Goal: Ask a question

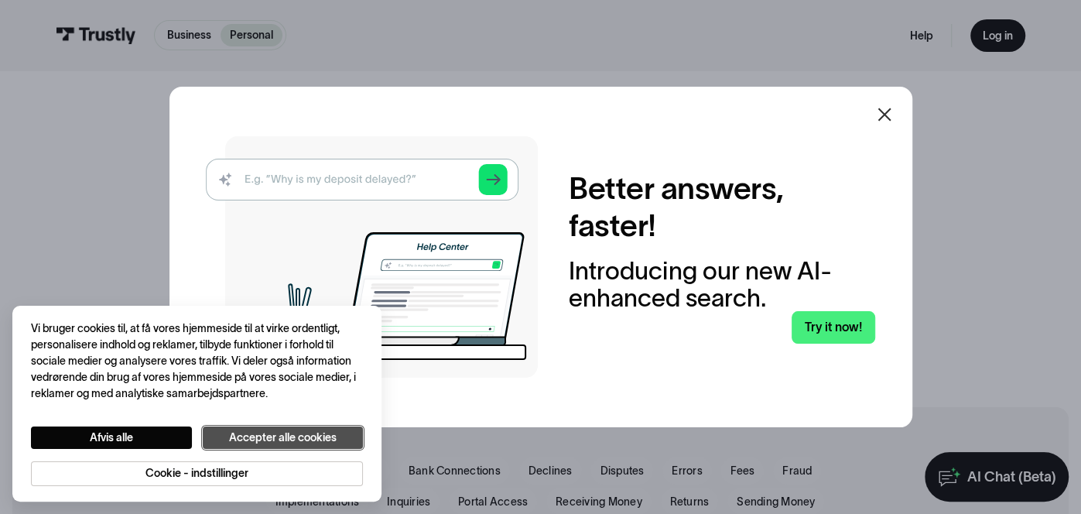
click at [282, 430] on button "Accepter alle cookies" at bounding box center [283, 437] width 161 height 23
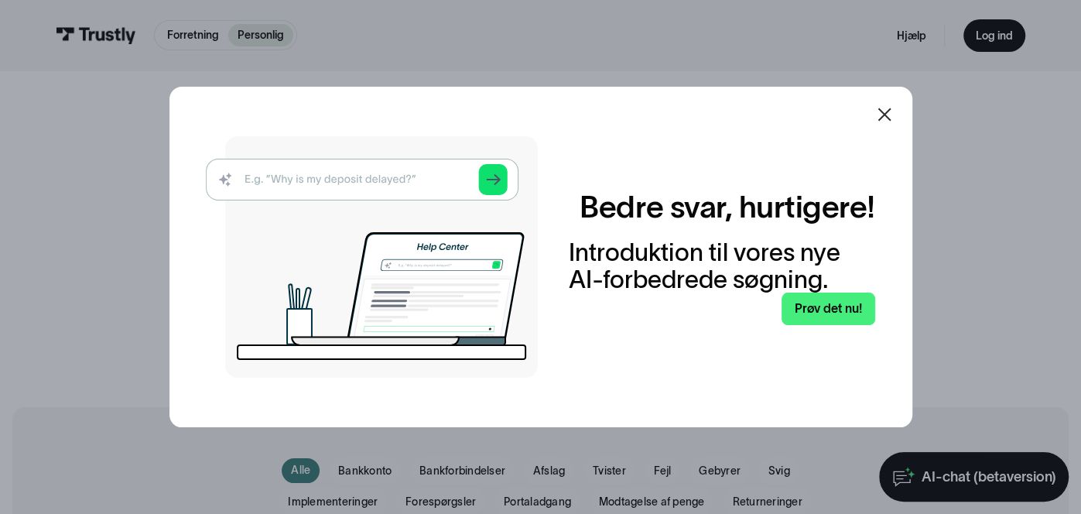
click at [350, 179] on img at bounding box center [372, 256] width 332 height 241
click at [497, 183] on img at bounding box center [372, 256] width 332 height 241
click at [852, 306] on font "Prøv det nu!" at bounding box center [827, 308] width 67 height 13
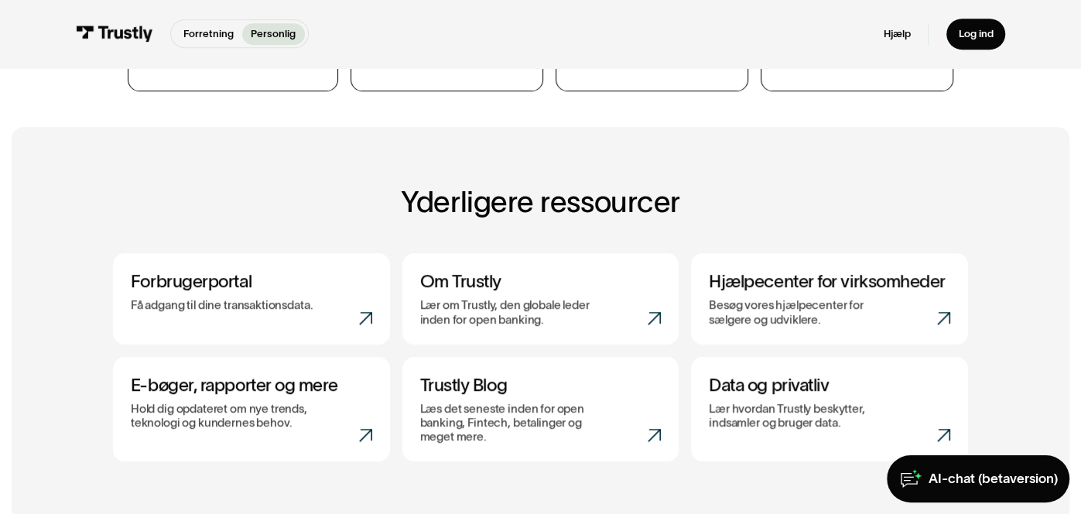
scroll to position [606, 0]
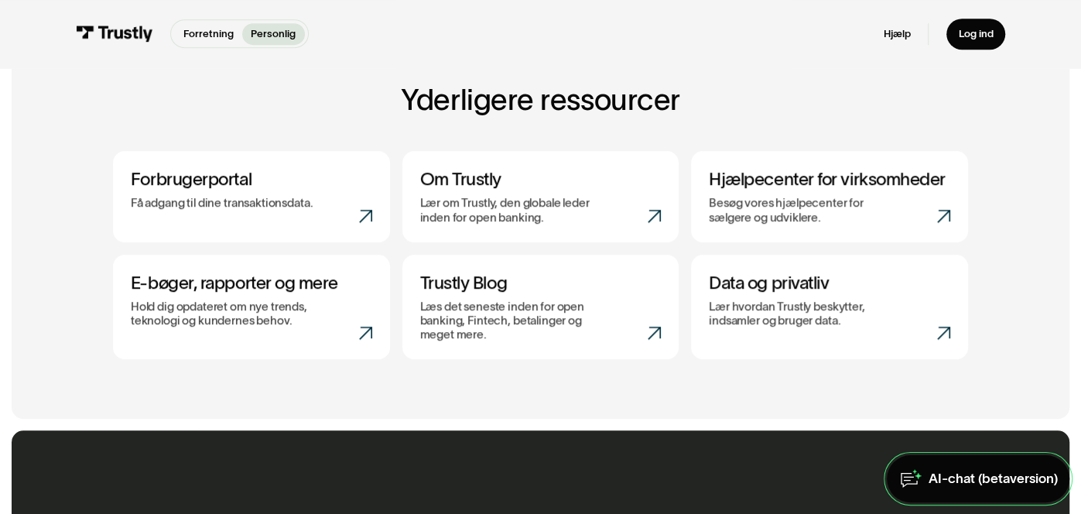
click at [987, 478] on font "AI-chat (betaversion)" at bounding box center [992, 477] width 129 height 15
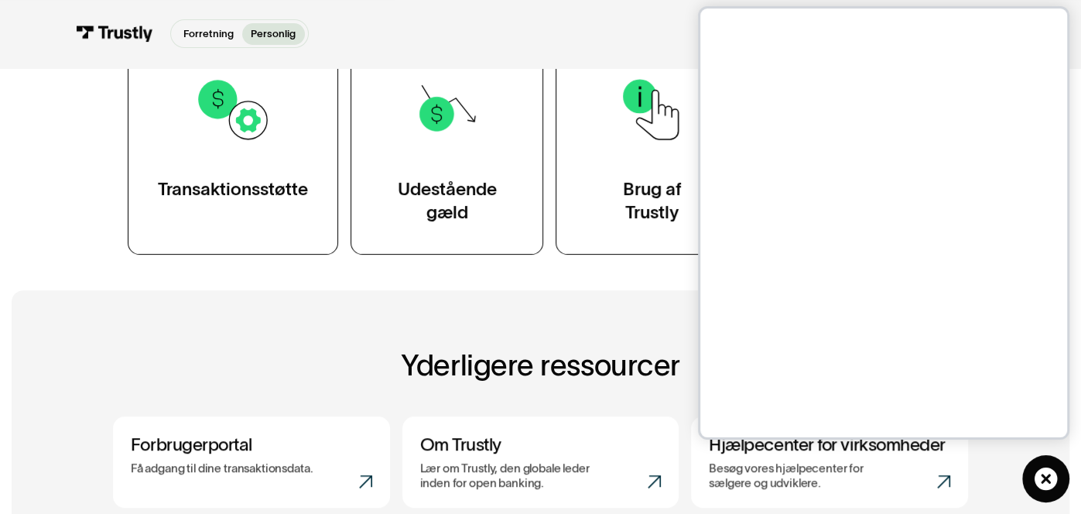
scroll to position [346, 0]
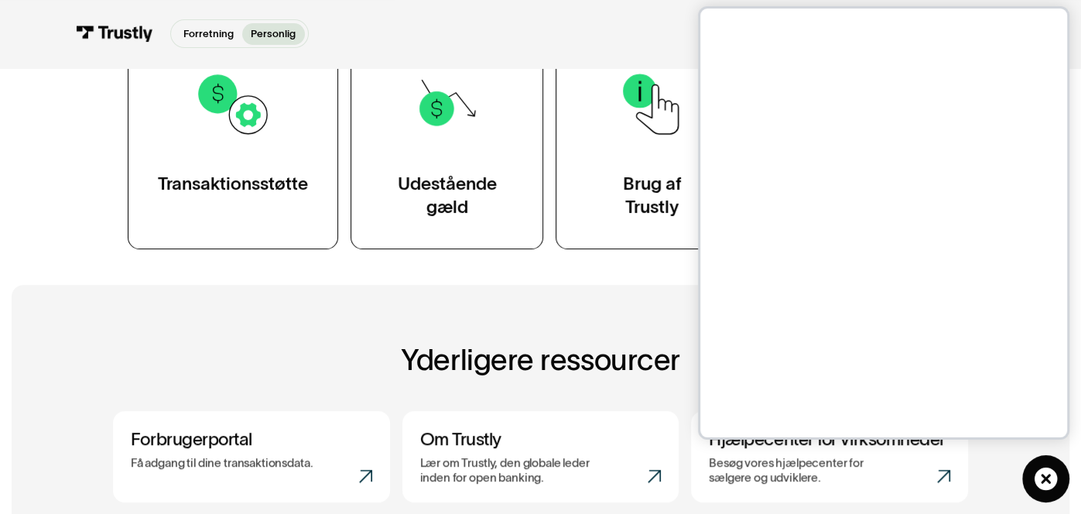
click at [649, 304] on div "Yderligere ressourcer ( 4 / 4 ) Lær mere om Trustly ved at tjekke vores blog, d…" at bounding box center [540, 482] width 998 height 394
click at [1039, 473] on icon at bounding box center [1045, 478] width 22 height 22
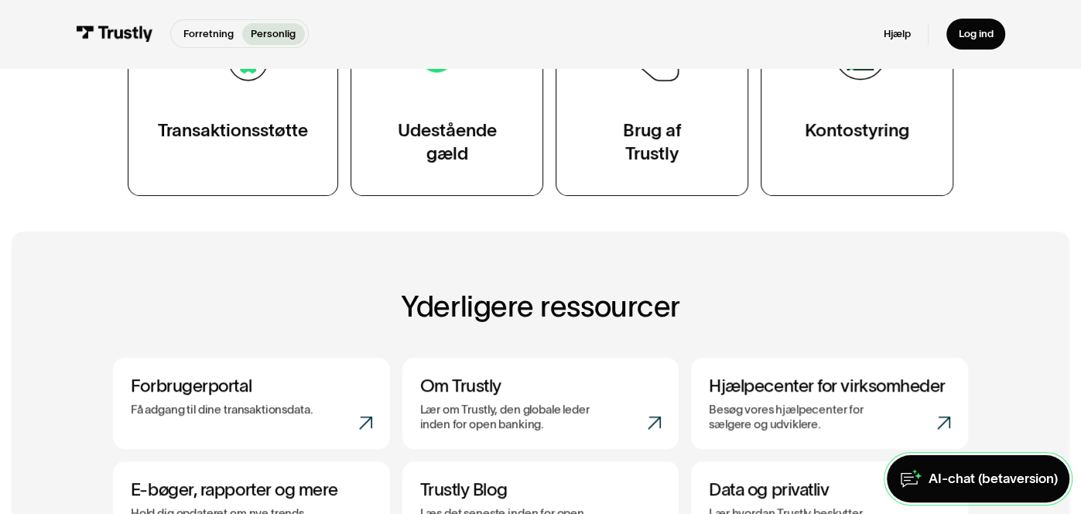
scroll to position [432, 0]
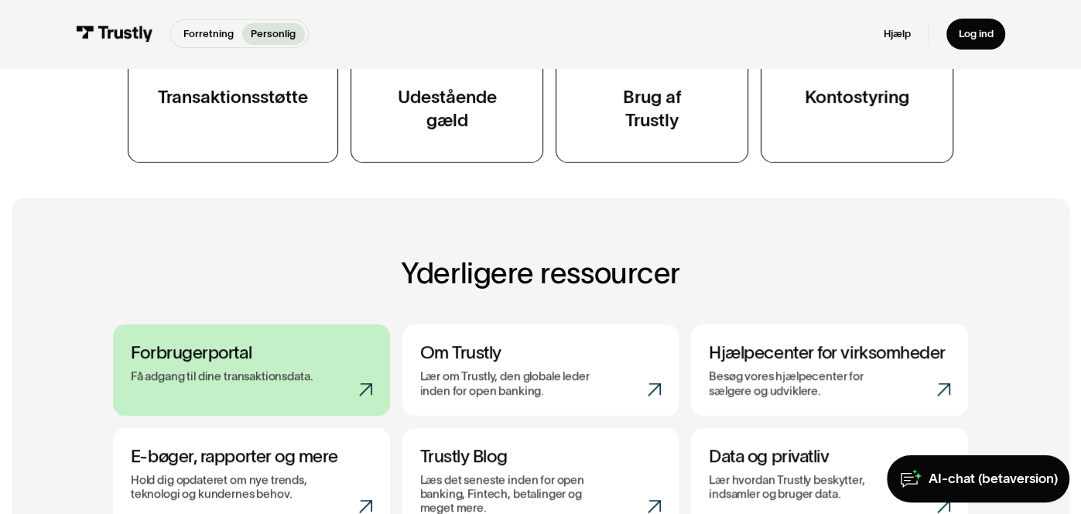
click at [235, 356] on font "Forbrugerportal" at bounding box center [191, 352] width 121 height 20
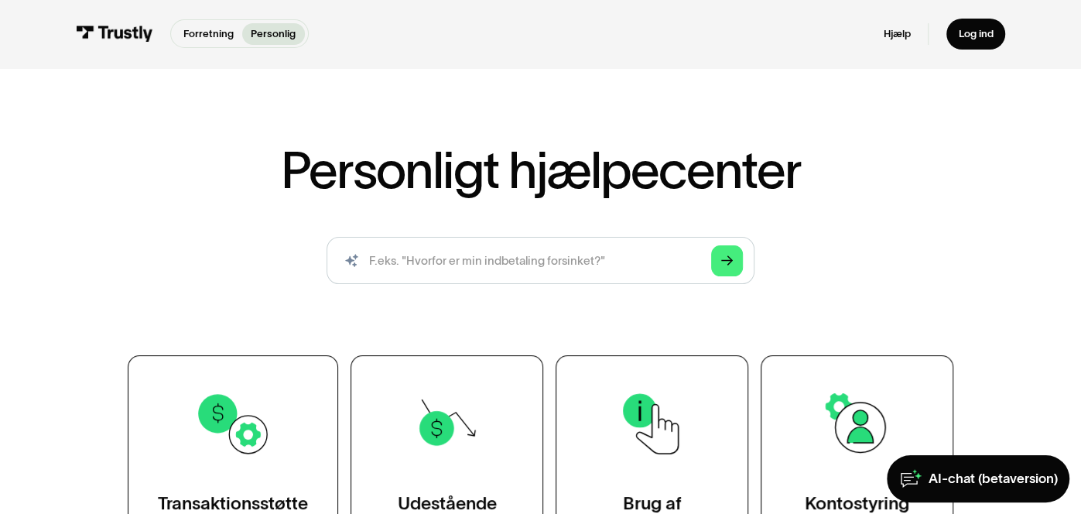
scroll to position [0, 0]
